Goal: Information Seeking & Learning: Learn about a topic

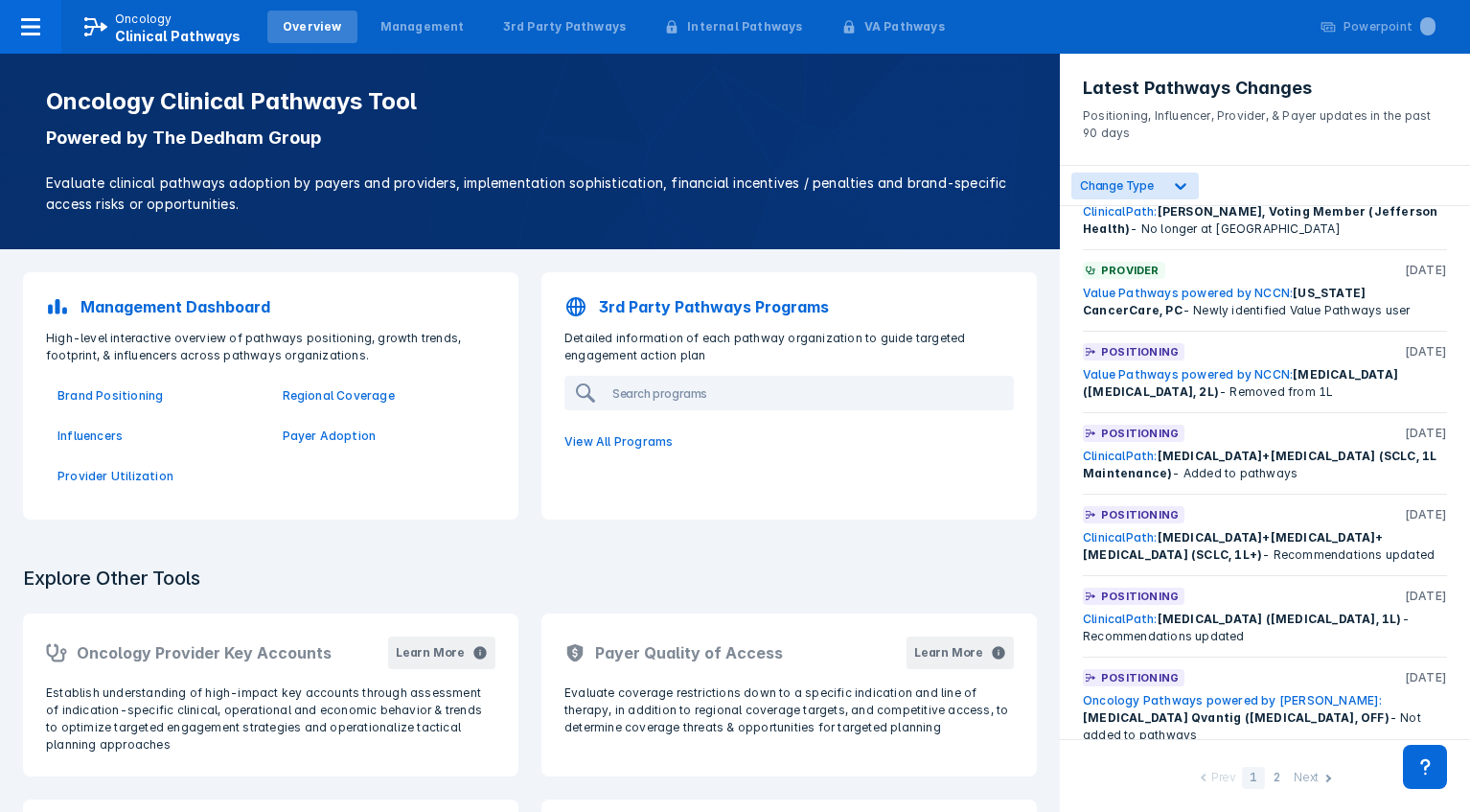
scroll to position [867, 0]
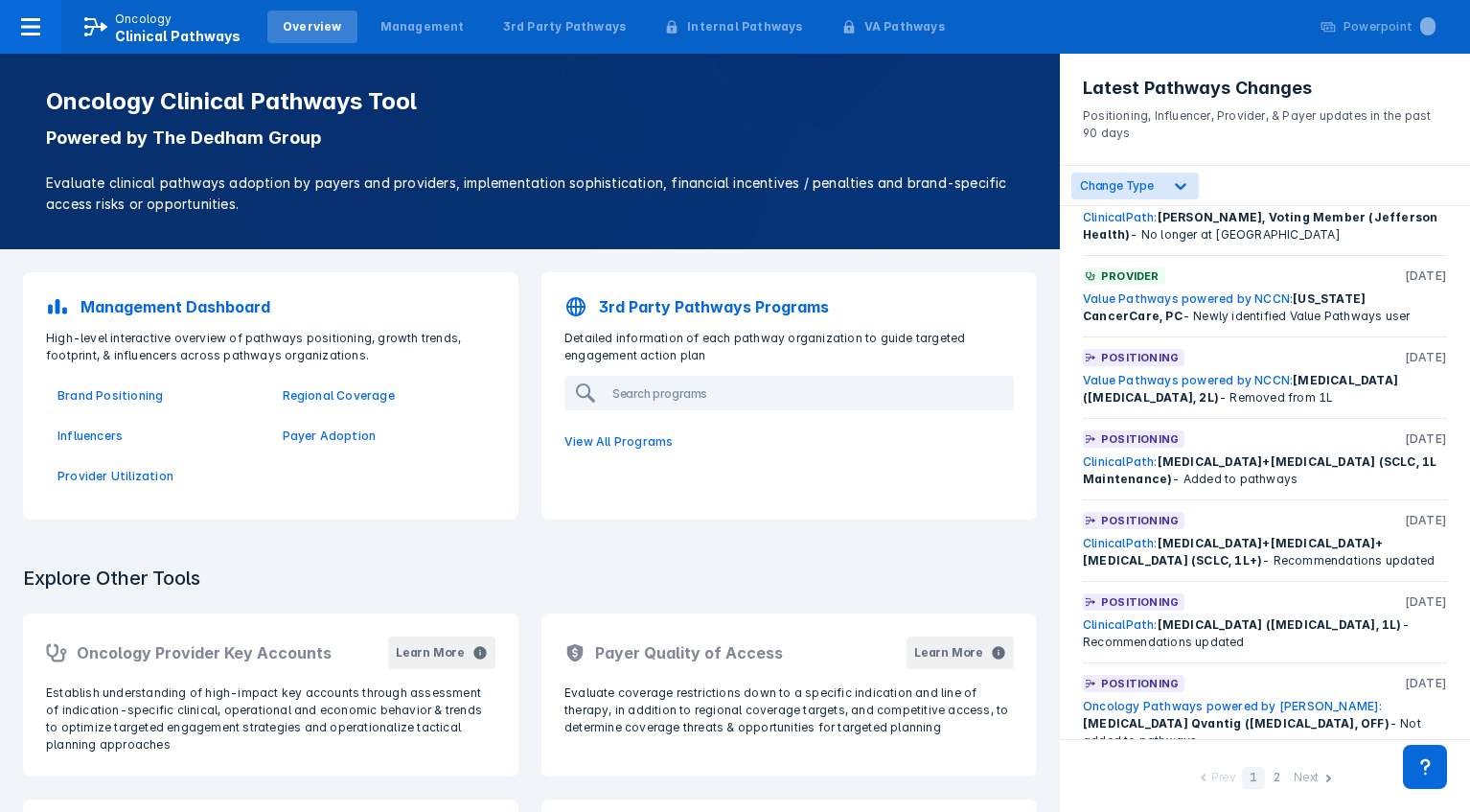
click at [1156, 430] on p "Positioning" at bounding box center [1140, 439] width 77 height 18
click at [1147, 454] on link "ClinicalPath:" at bounding box center [1120, 461] width 74 height 15
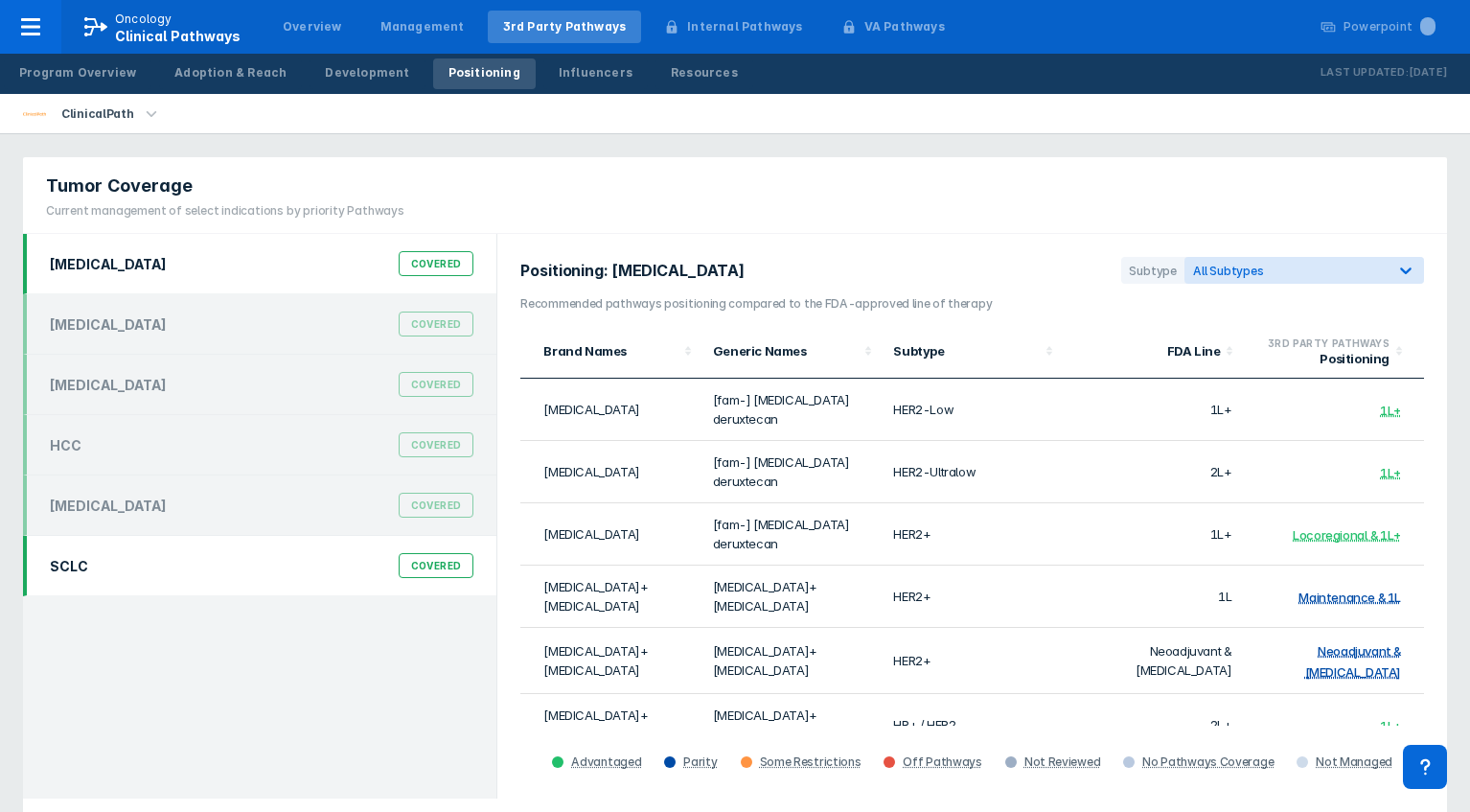
click at [201, 549] on div "SCLC Covered" at bounding box center [261, 565] width 447 height 36
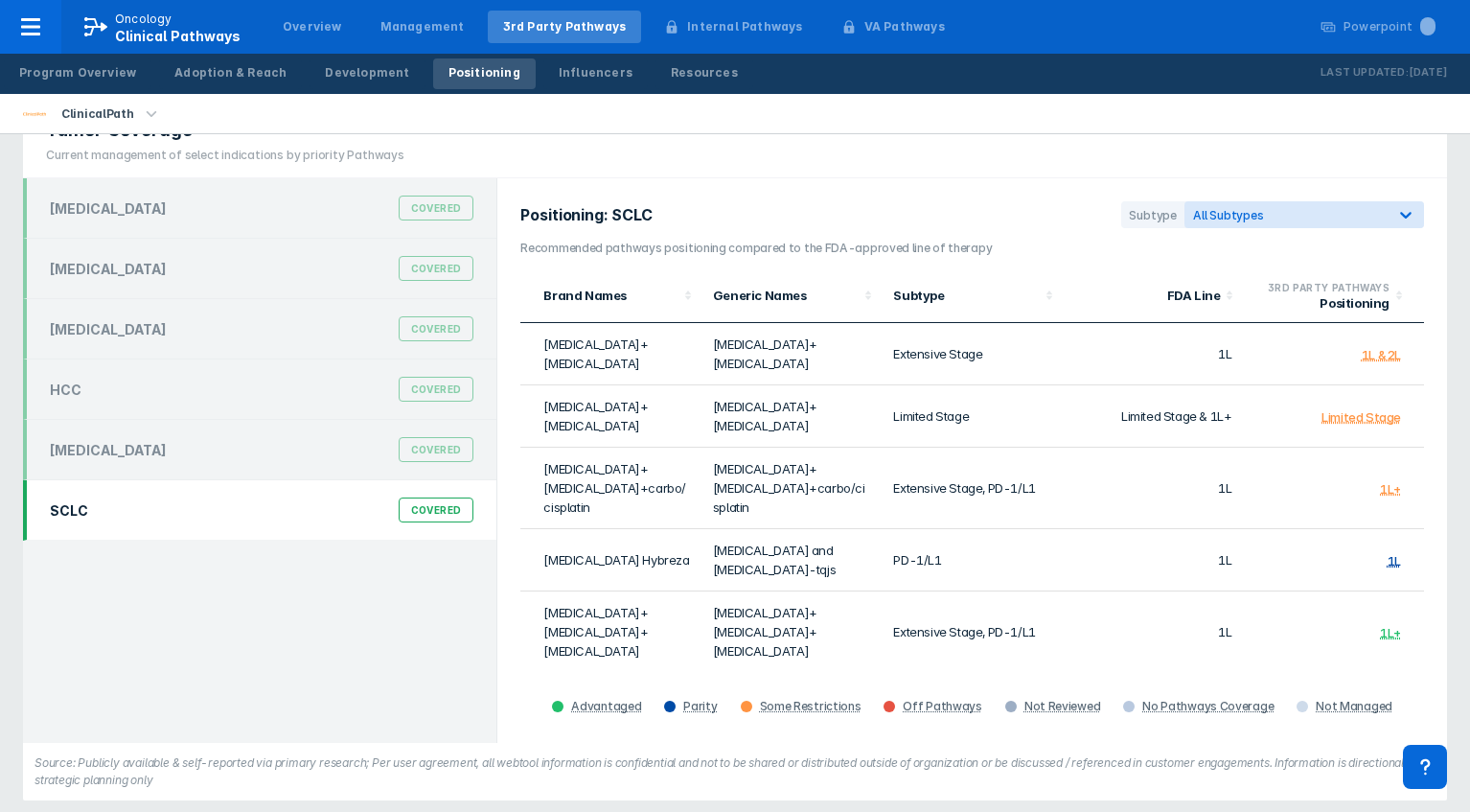
scroll to position [66, 0]
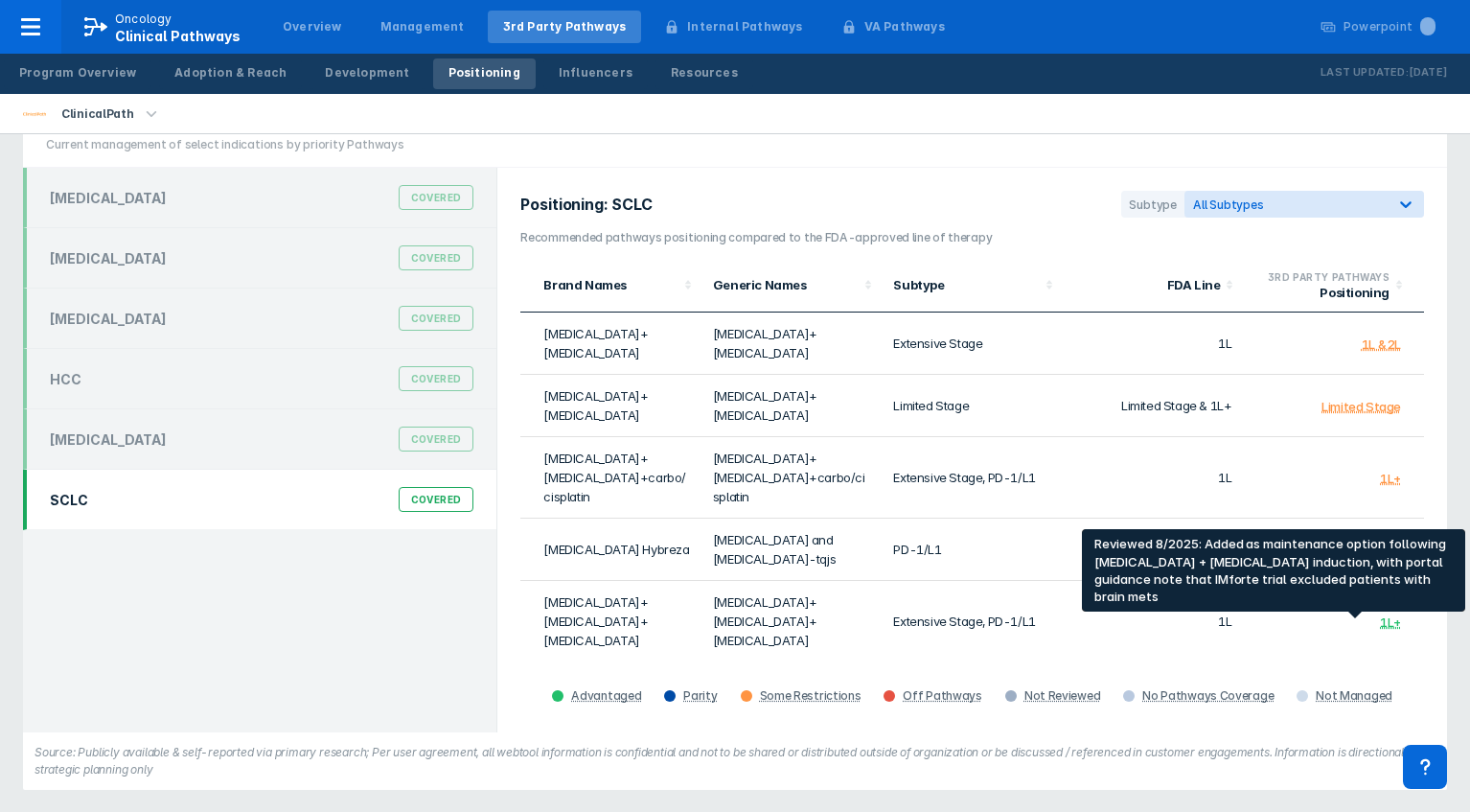
click at [1375, 686] on div "1L Maintenance" at bounding box center [1355, 694] width 92 height 16
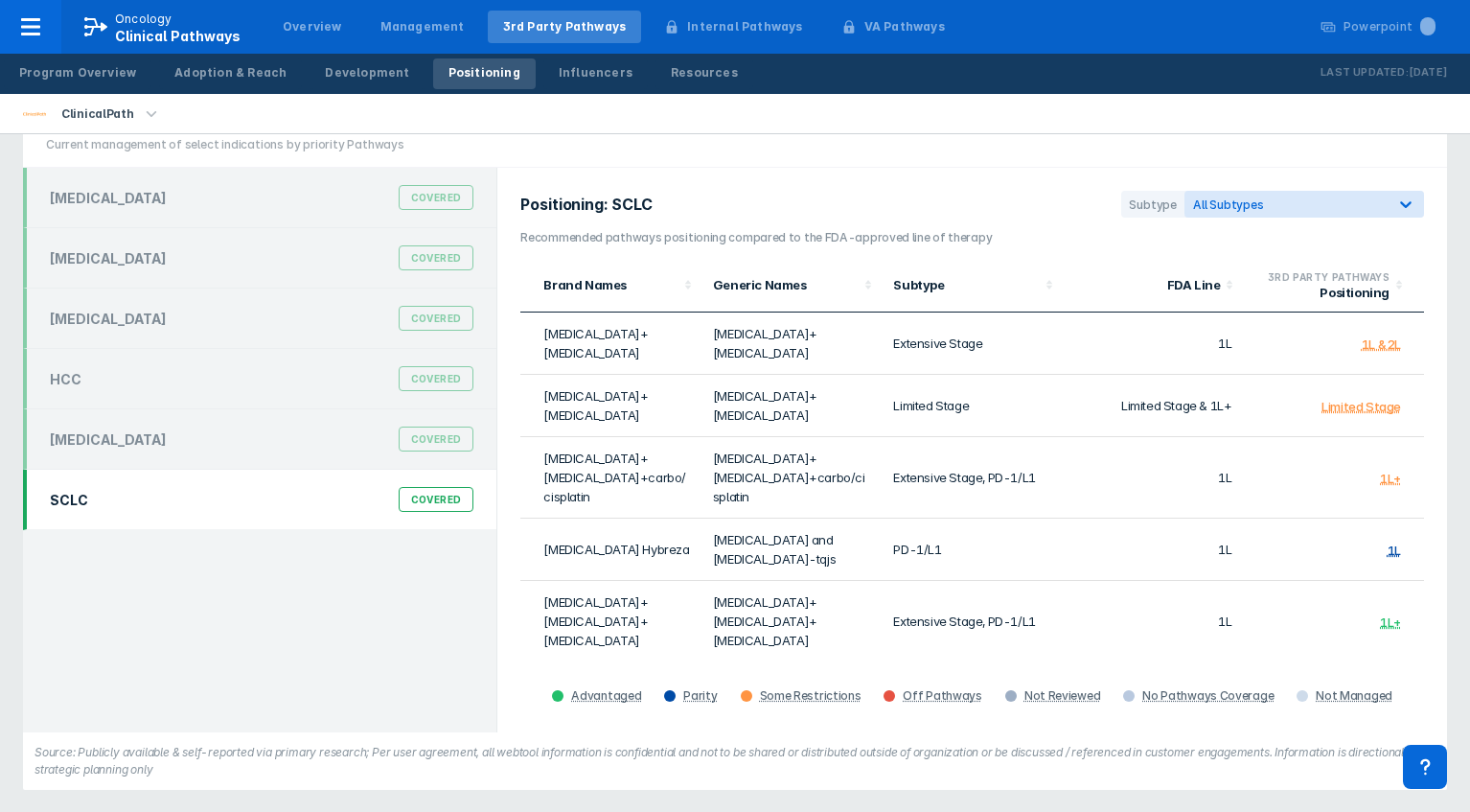
click at [1374, 685] on span "1L Maintenance" at bounding box center [1355, 693] width 92 height 16
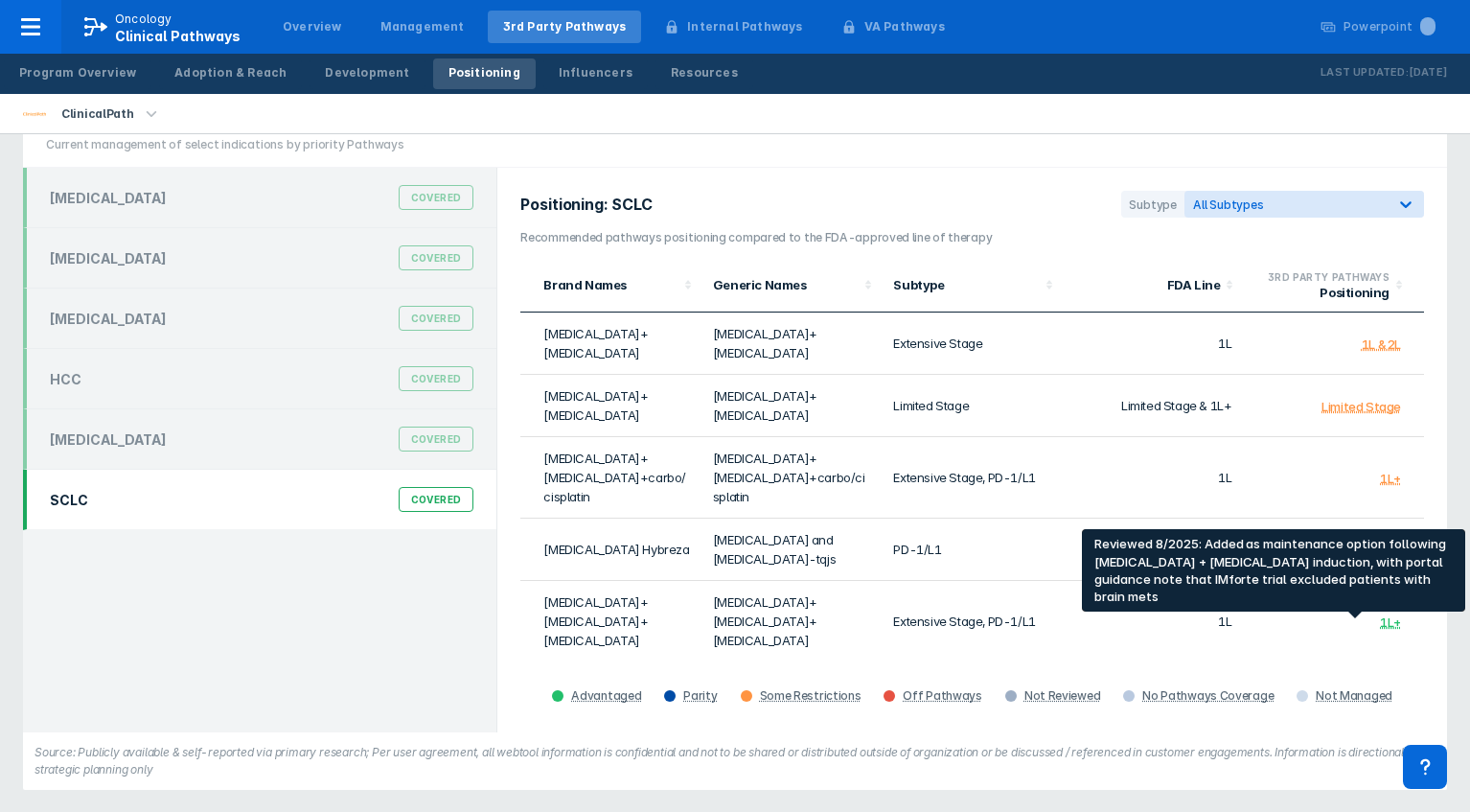
drag, startPoint x: 1358, startPoint y: 586, endPoint x: 1332, endPoint y: 603, distance: 31.1
click at [1333, 662] on td "1L Maintenance" at bounding box center [1333, 694] width 181 height 63
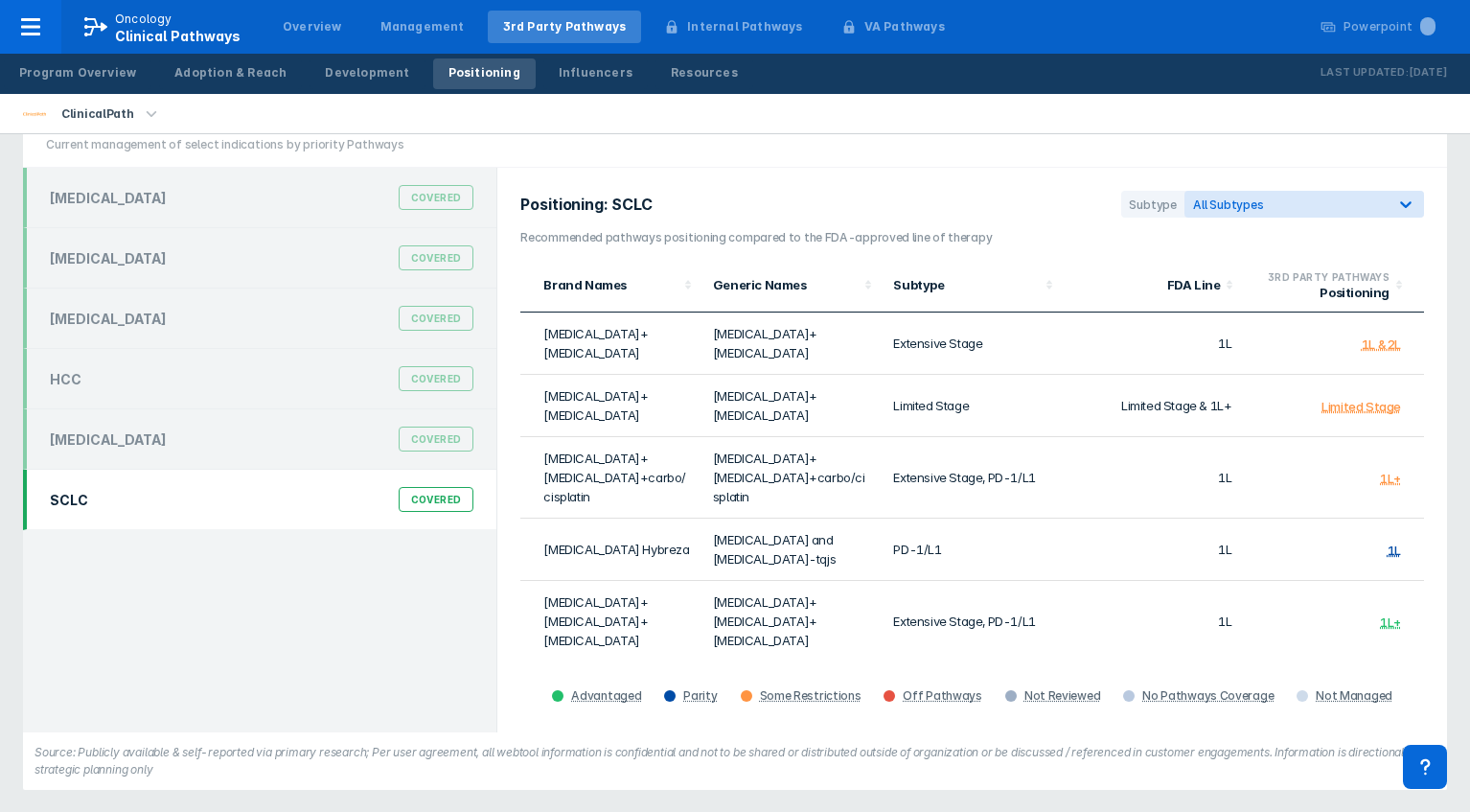
click at [1385, 686] on div "1L Maintenance" at bounding box center [1355, 694] width 92 height 16
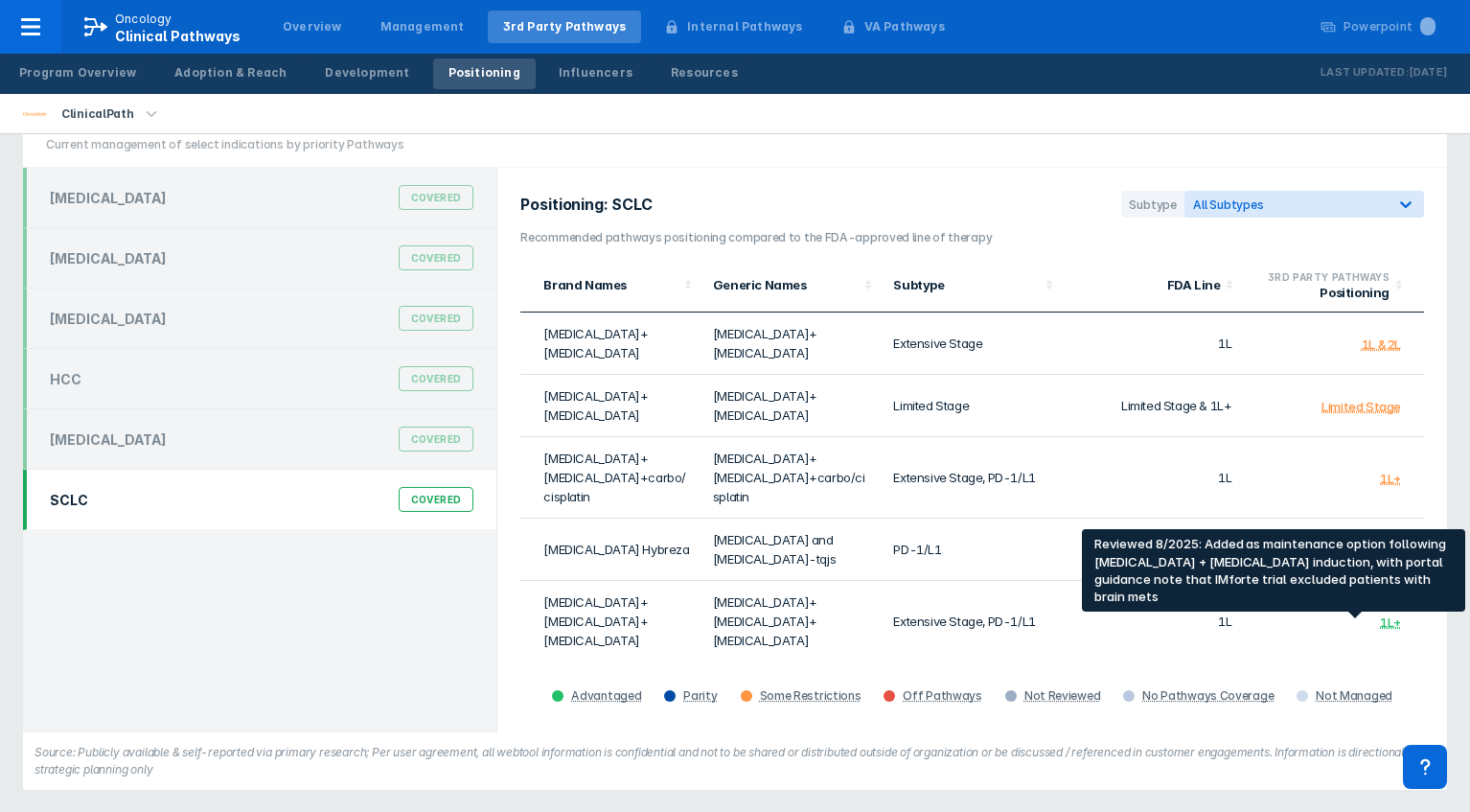
drag, startPoint x: 1408, startPoint y: 612, endPoint x: 1359, endPoint y: 612, distance: 49.0
click at [1360, 662] on td "1L Maintenance" at bounding box center [1333, 694] width 181 height 63
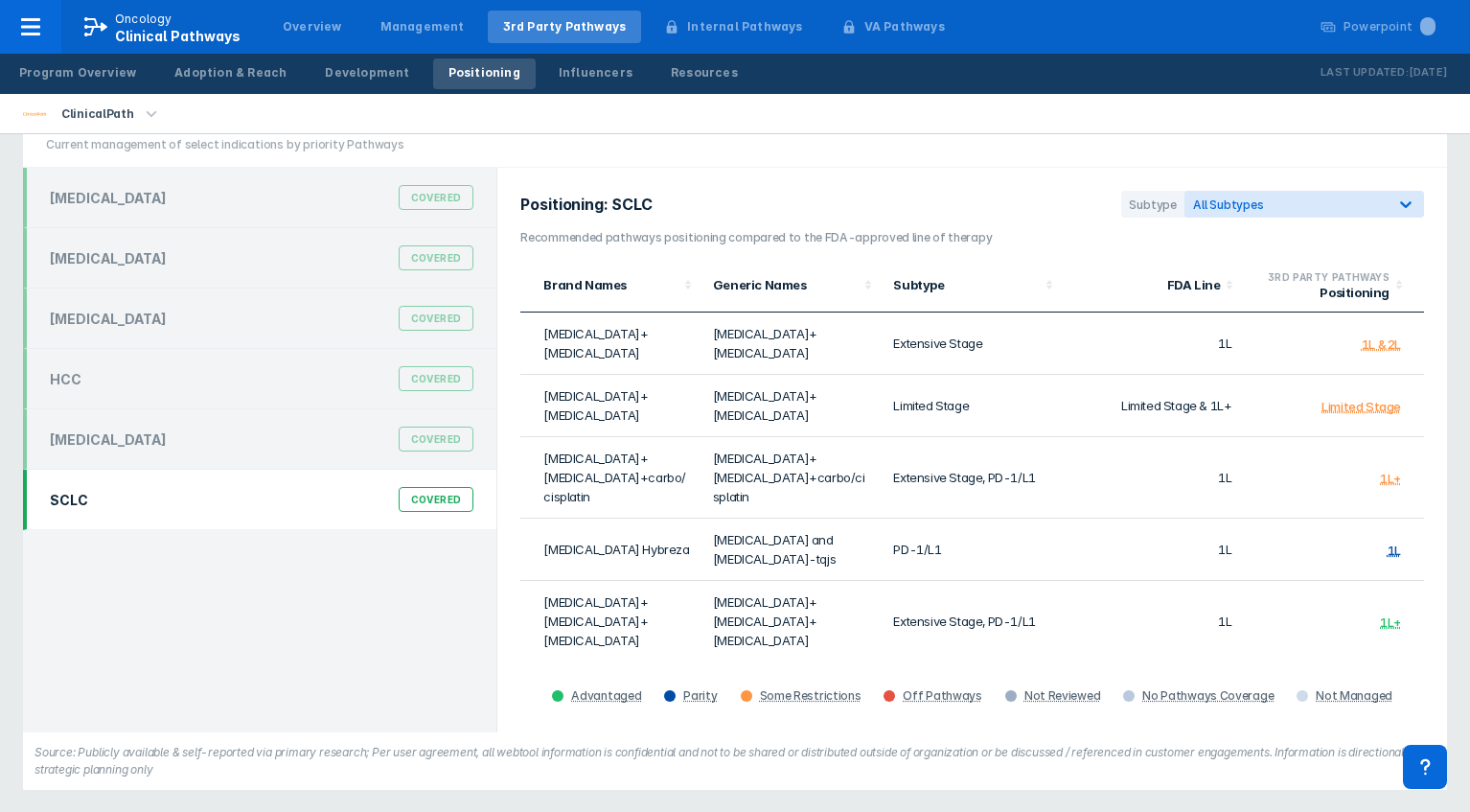
click at [1359, 686] on div "1L Maintenance" at bounding box center [1355, 694] width 92 height 16
click at [1418, 662] on td "1L Maintenance" at bounding box center [1333, 694] width 181 height 63
